Goal: Navigation & Orientation: Go to known website

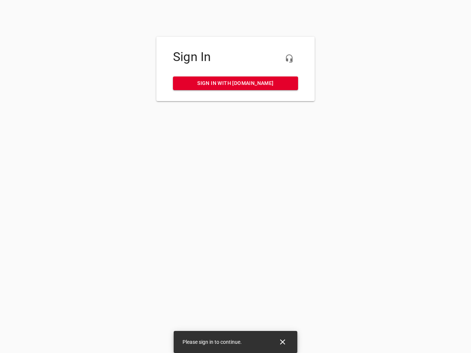
click at [289, 58] on icon "button" at bounding box center [289, 58] width 9 height 9
click at [282, 342] on icon "Close" at bounding box center [282, 341] width 5 height 5
